Goal: Task Accomplishment & Management: Manage account settings

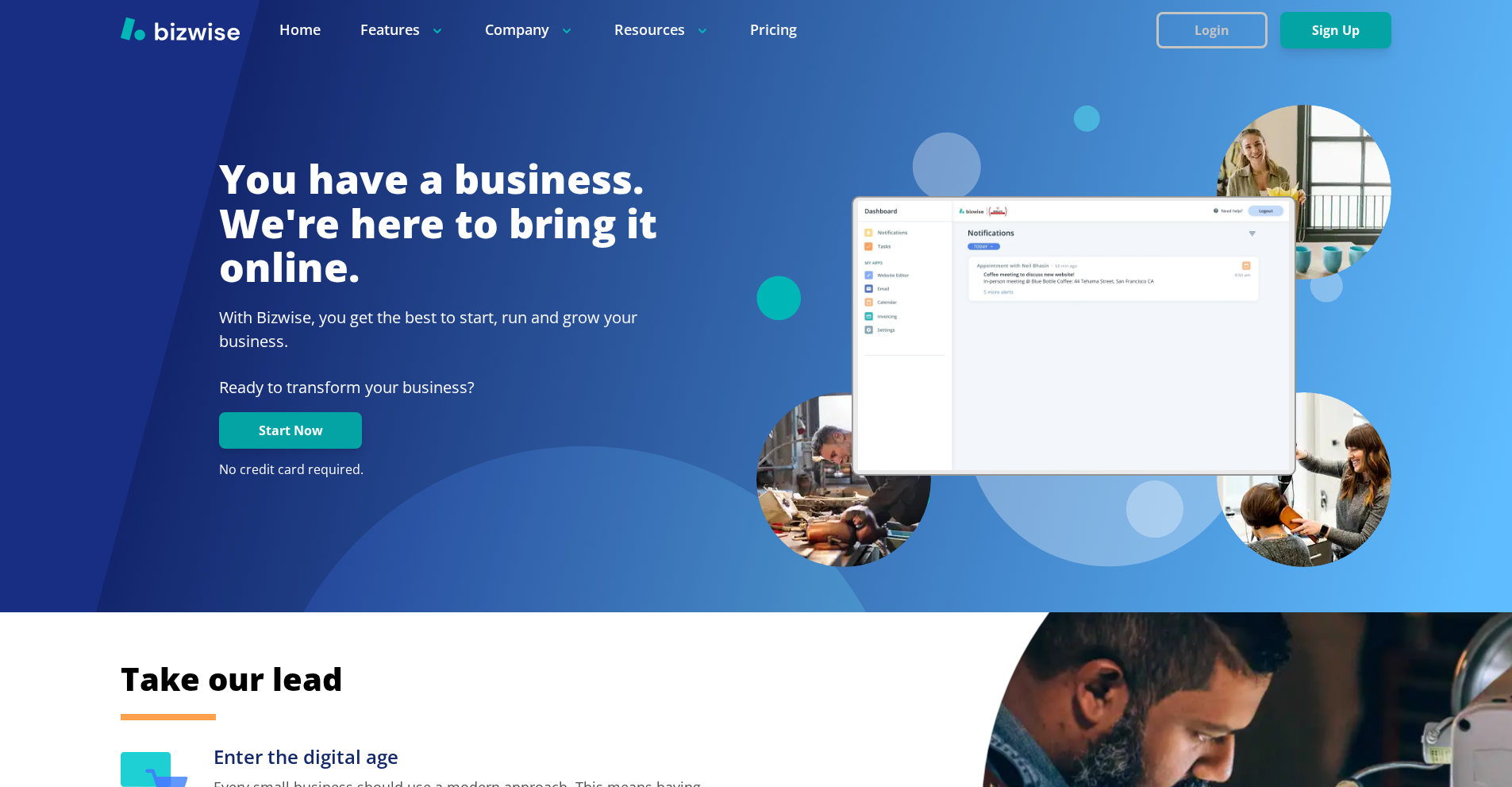
click at [1172, 29] on button "Login" at bounding box center [1211, 31] width 111 height 37
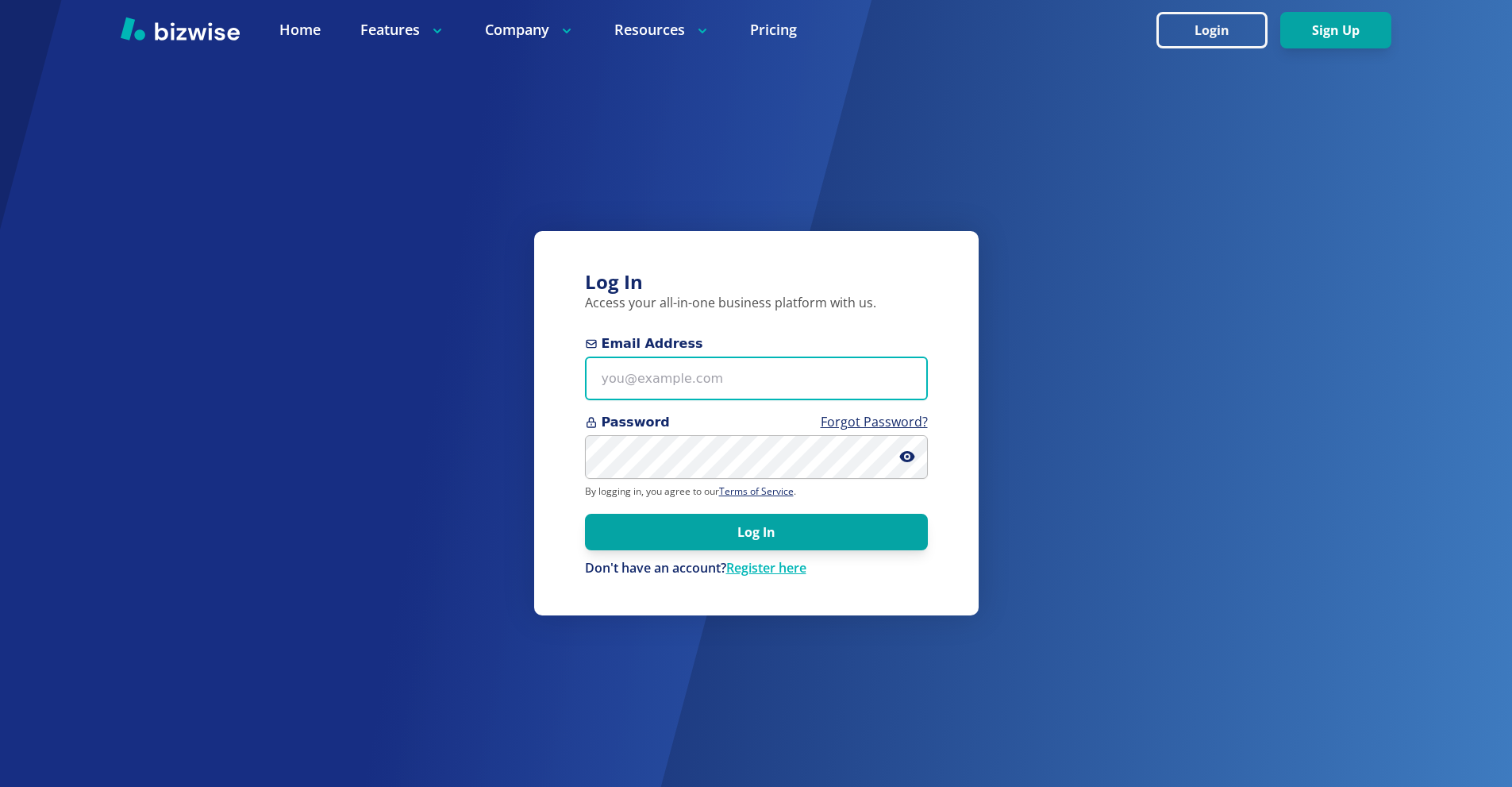
click at [750, 372] on input "Email Address" at bounding box center [756, 378] width 343 height 44
paste input "[EMAIL_ADDRESS][DOMAIN_NAME]"
type input "[EMAIL_ADDRESS][DOMAIN_NAME]"
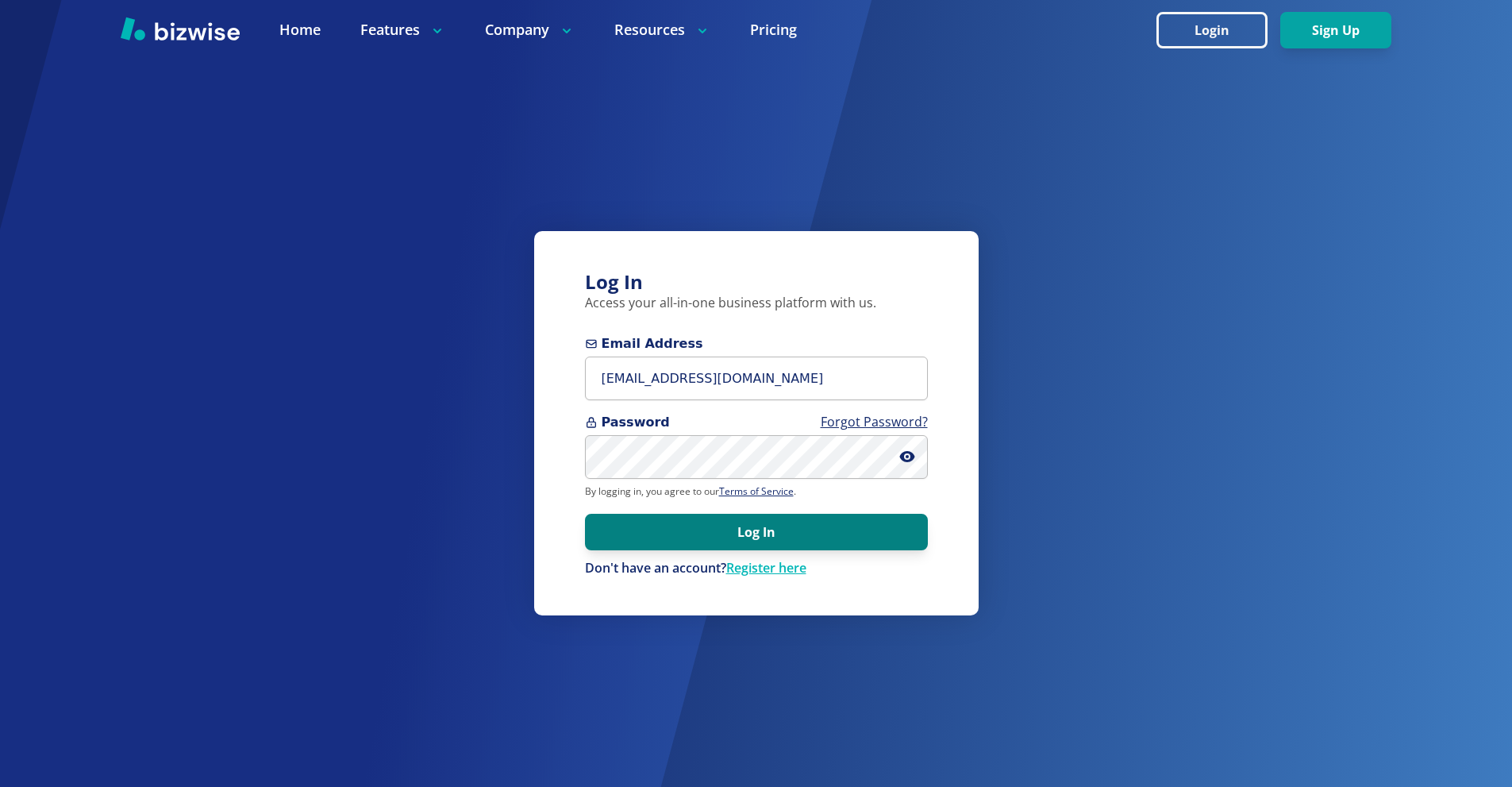
click at [727, 540] on button "Log In" at bounding box center [756, 532] width 343 height 37
